Goal: Find specific page/section: Find specific page/section

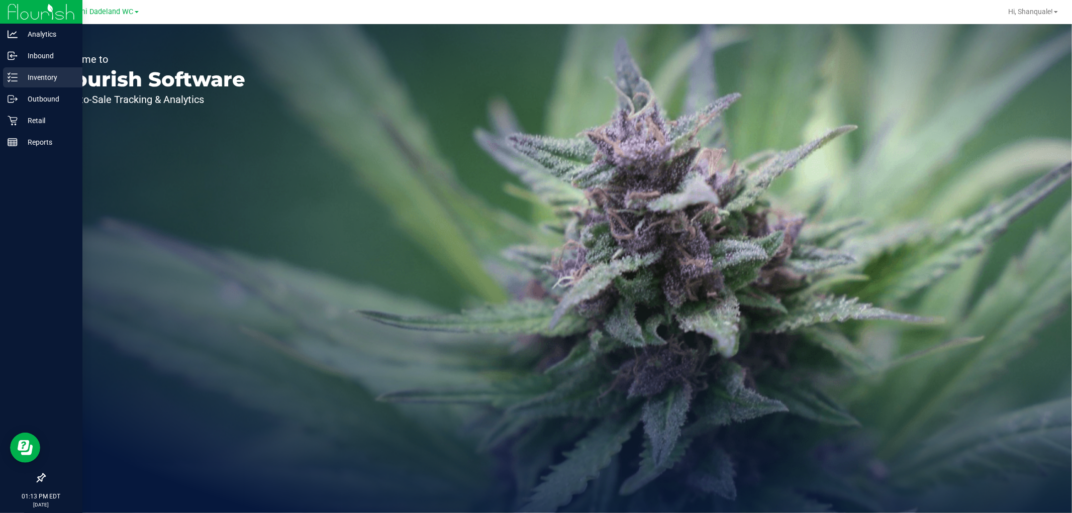
click at [50, 81] on p "Inventory" at bounding box center [48, 77] width 60 height 12
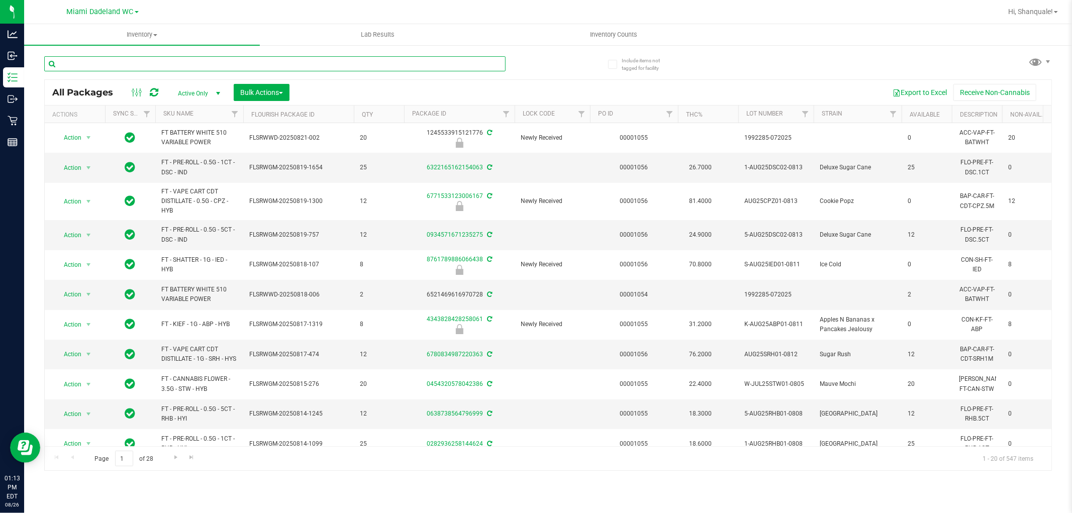
click at [128, 66] on input "text" at bounding box center [274, 63] width 461 height 15
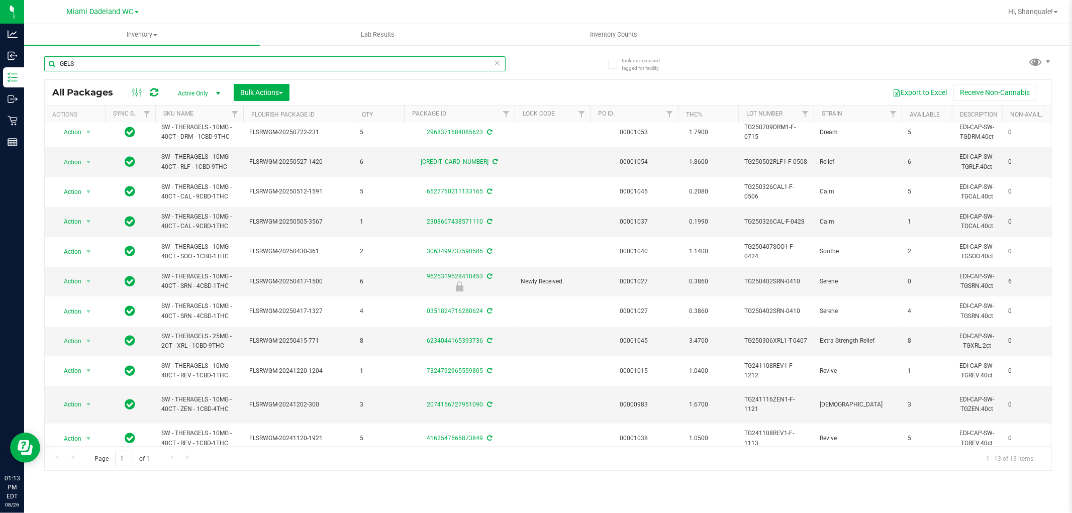
scroll to position [17, 0]
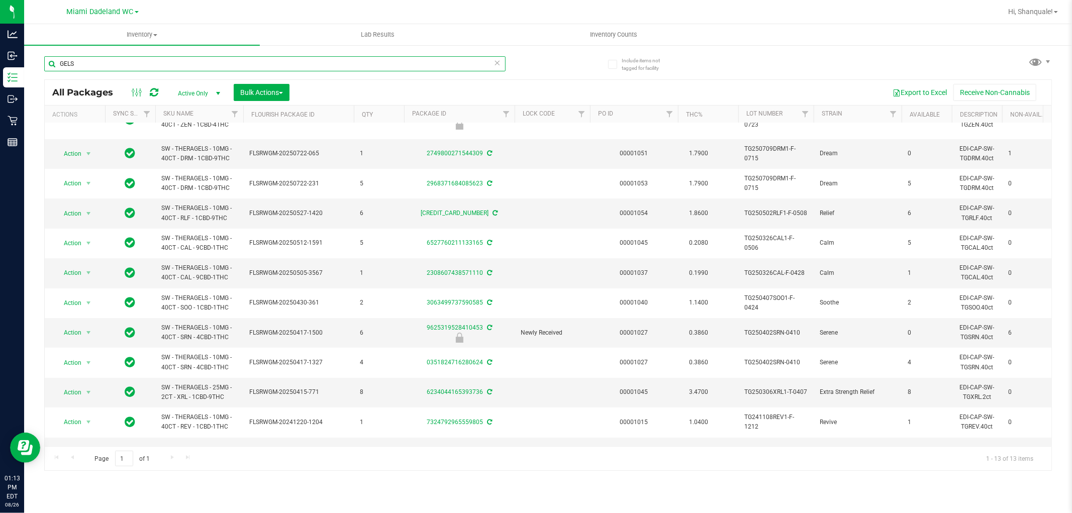
type input "GELS"
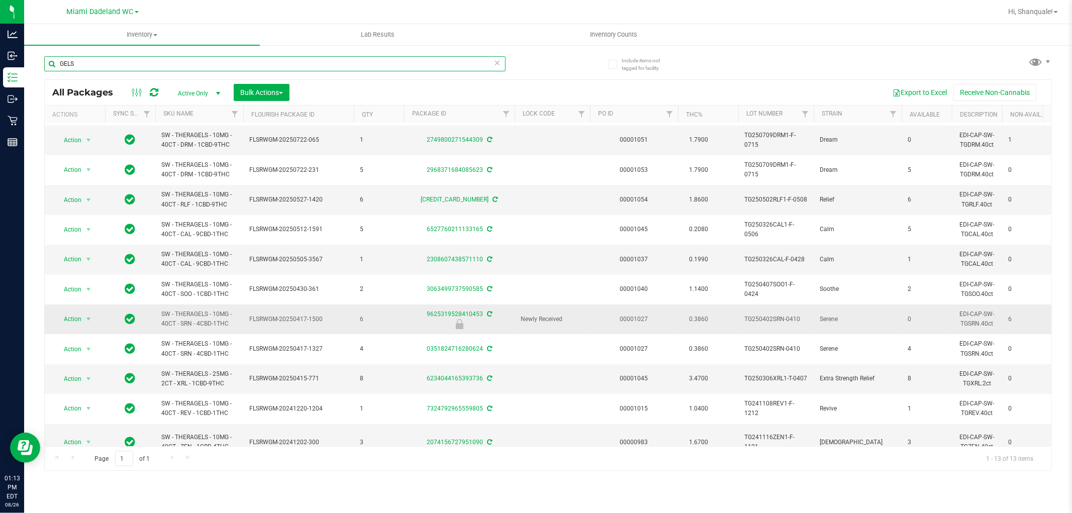
scroll to position [0, 0]
